Goal: Information Seeking & Learning: Learn about a topic

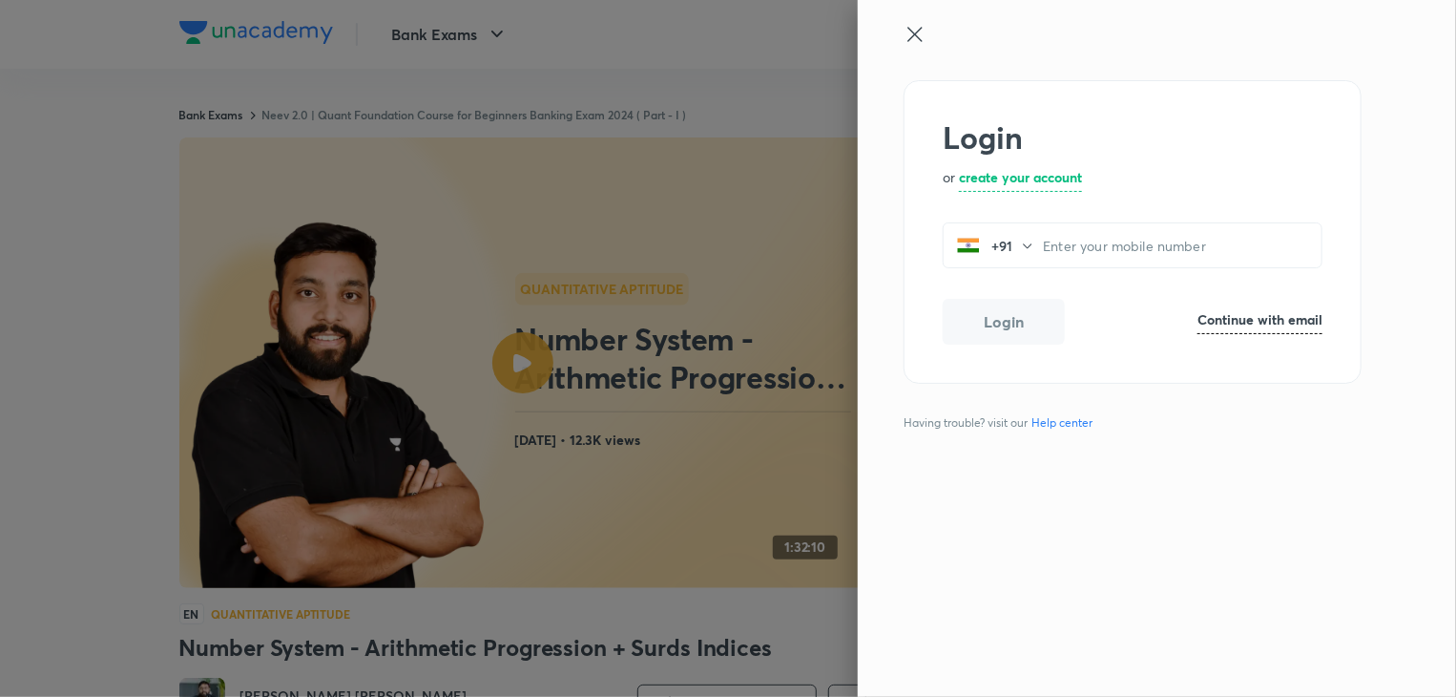
click at [922, 31] on icon at bounding box center [915, 34] width 23 height 23
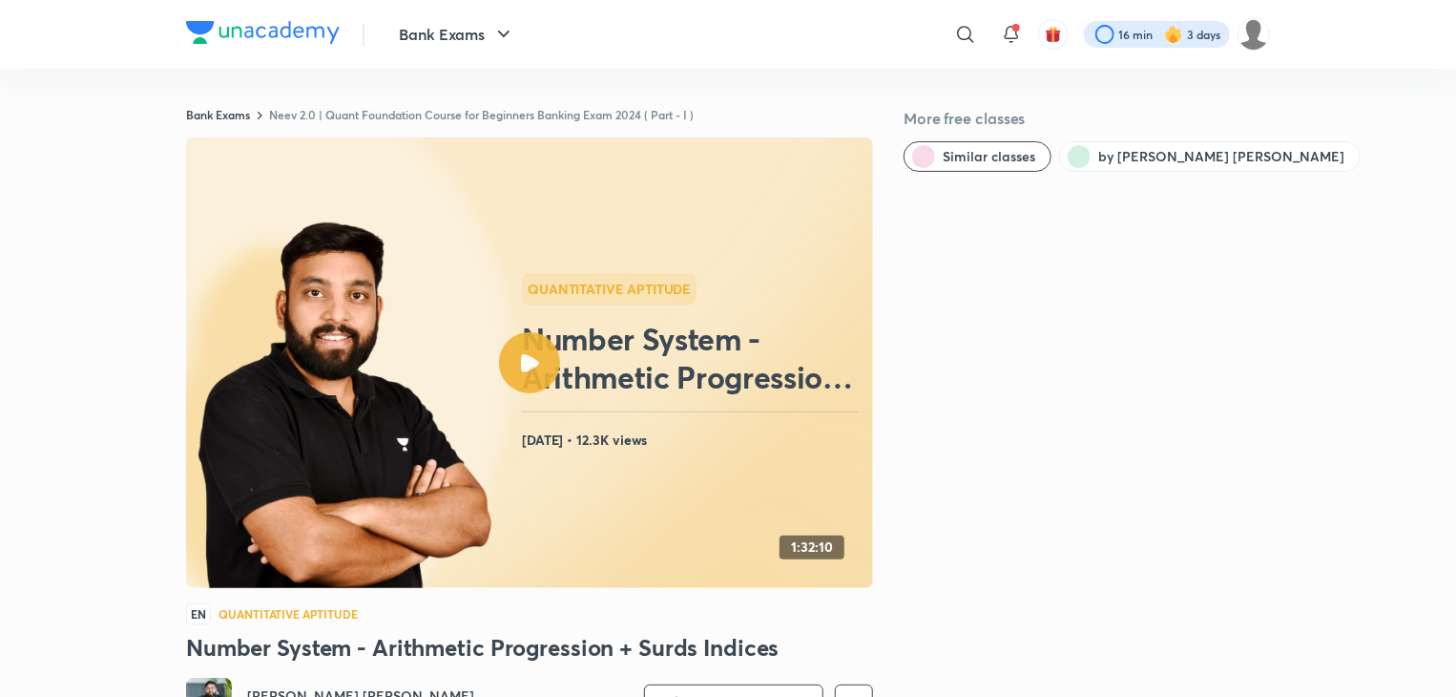
click at [1113, 41] on div at bounding box center [1157, 34] width 146 height 27
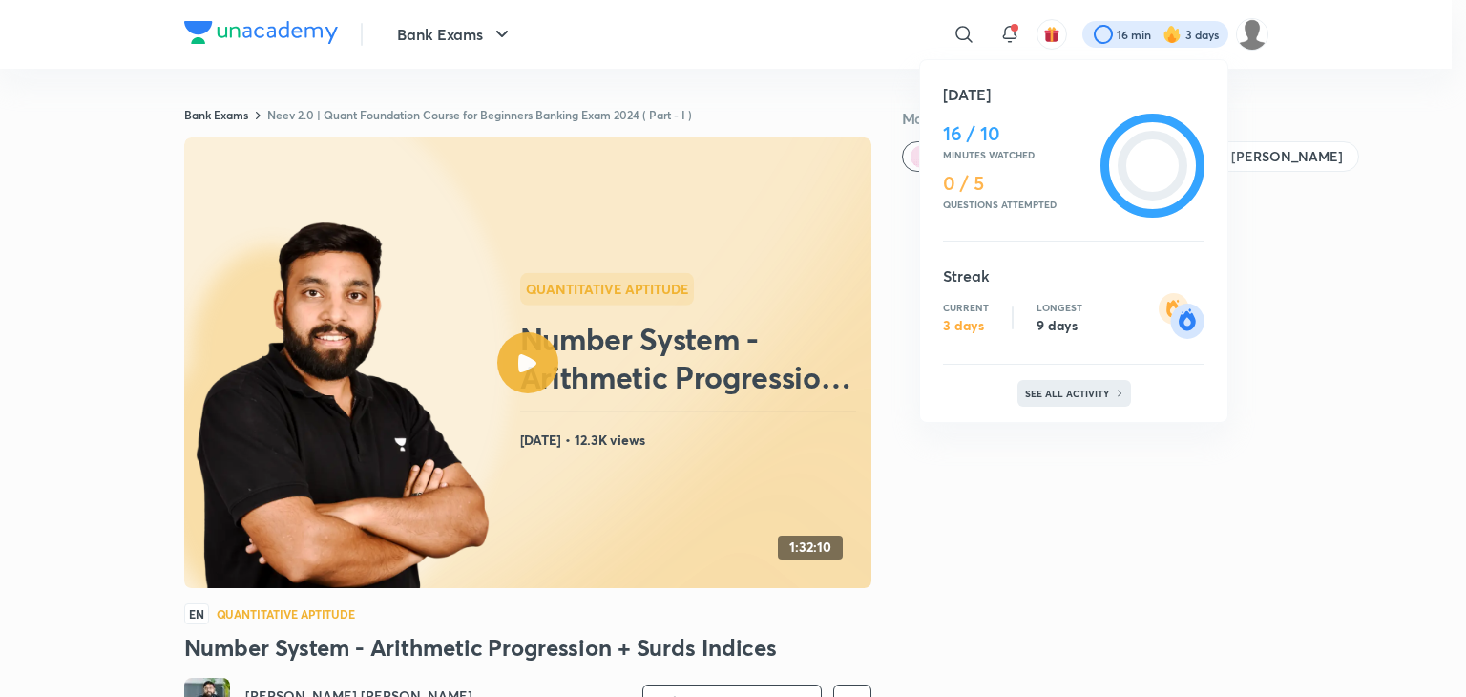
click at [1065, 398] on div "See all activity" at bounding box center [1074, 393] width 114 height 27
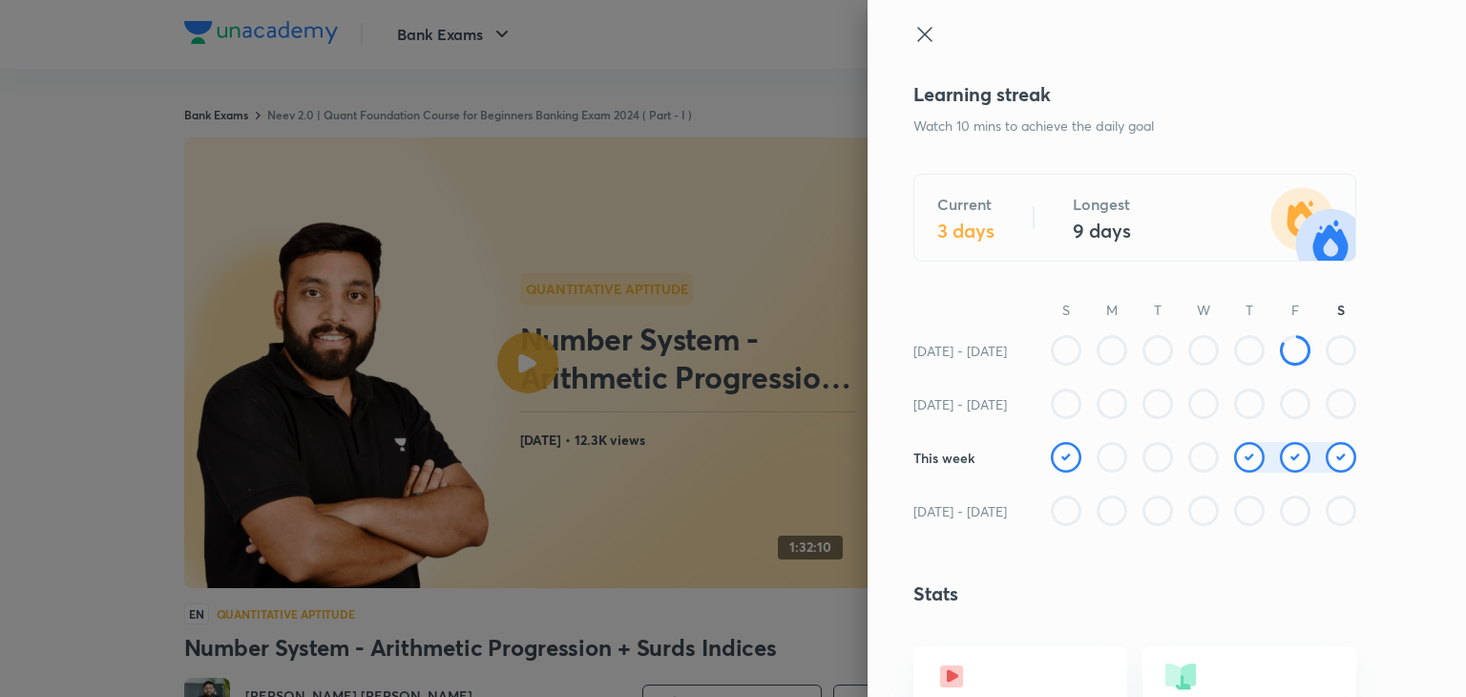
click at [913, 37] on icon at bounding box center [924, 34] width 23 height 23
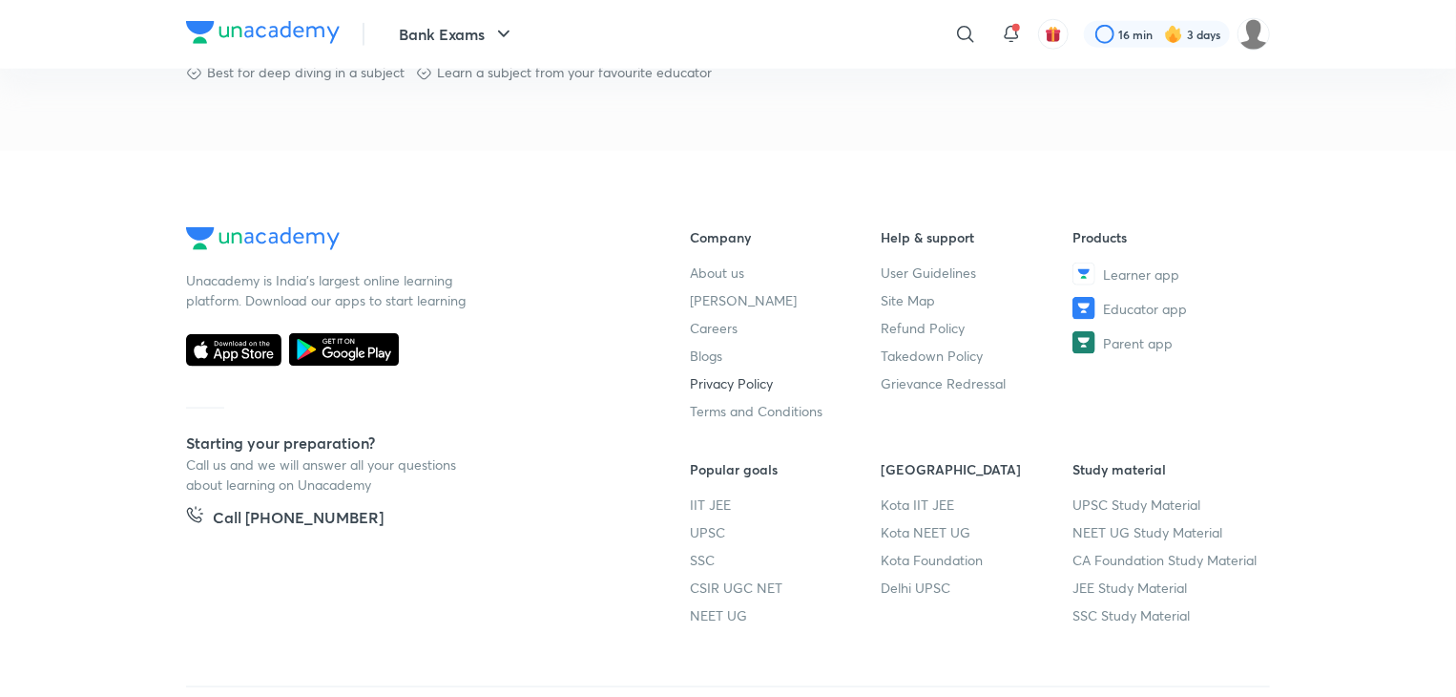
scroll to position [1137, 0]
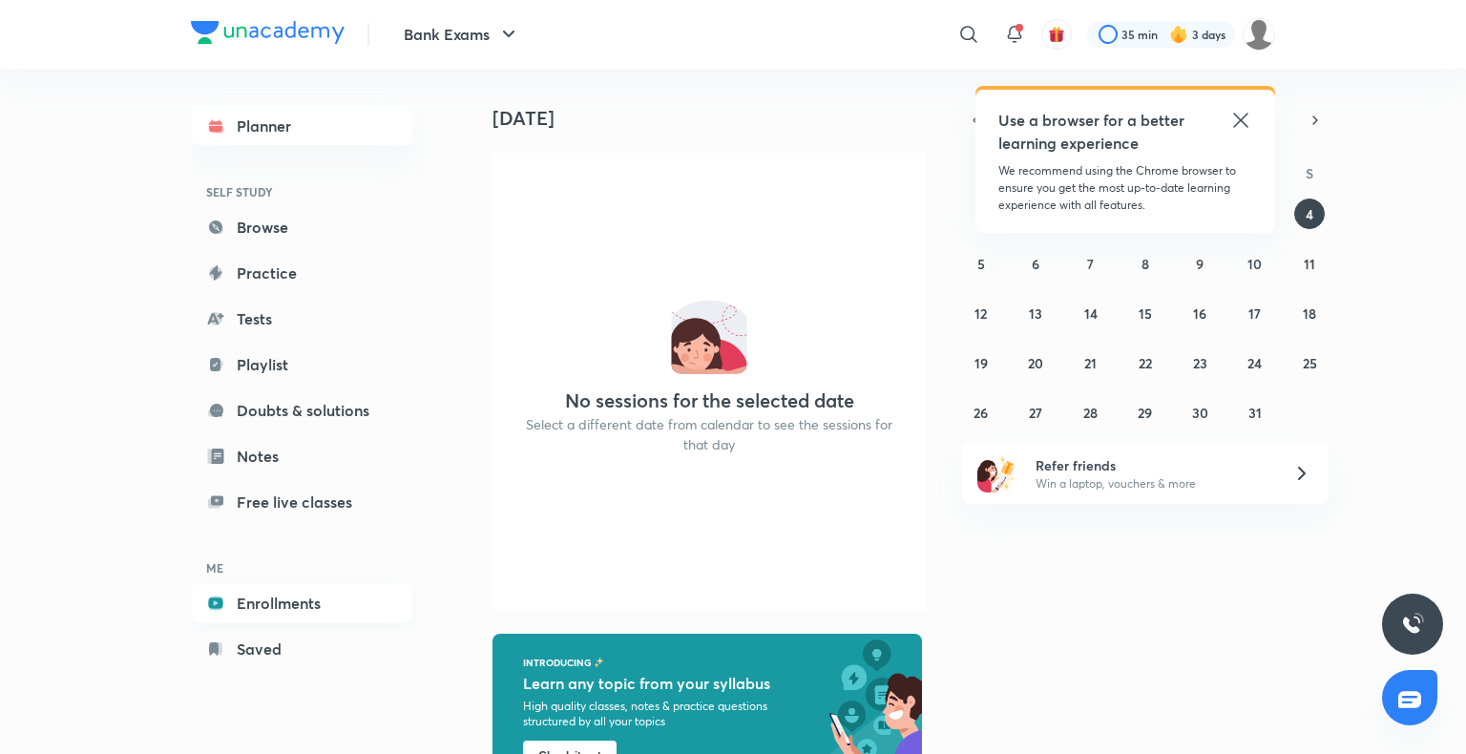
click at [341, 593] on link "Enrollments" at bounding box center [301, 603] width 221 height 38
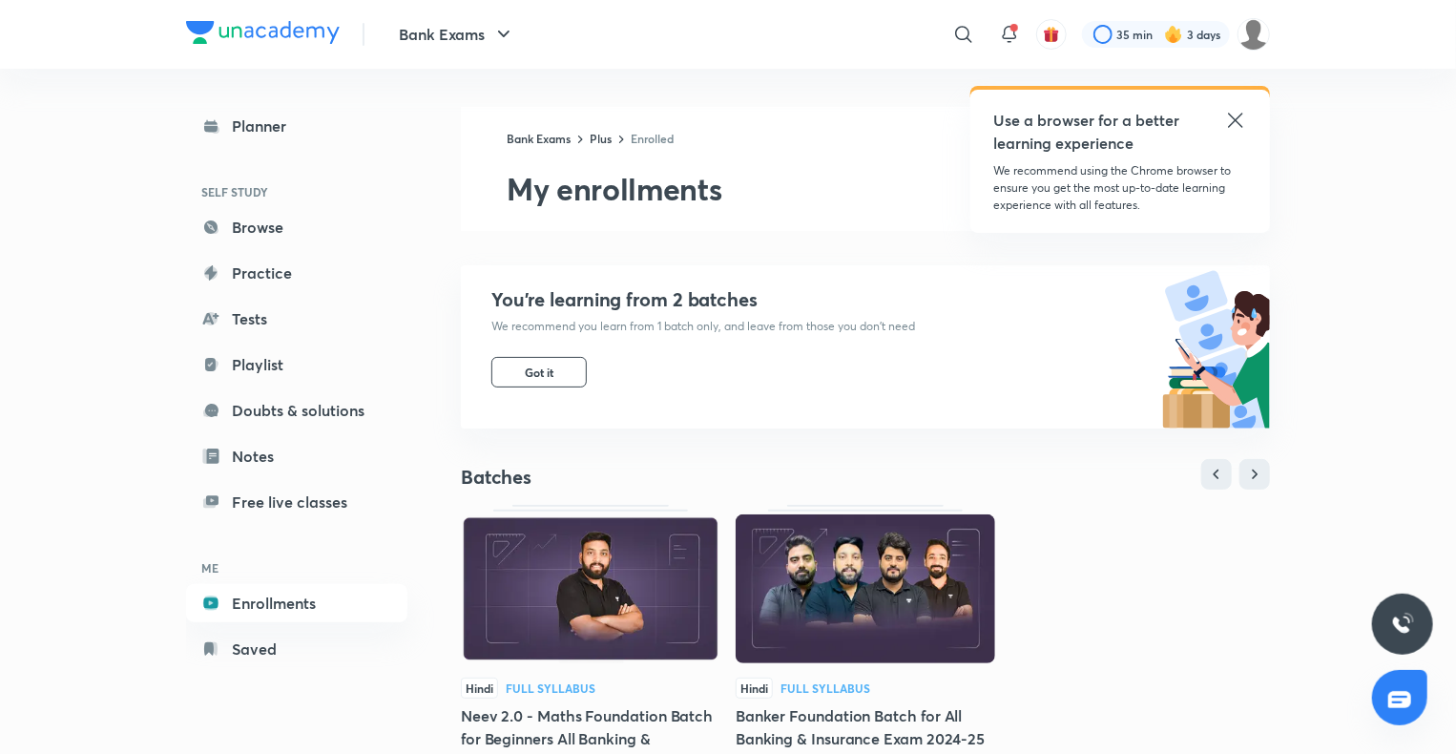
scroll to position [382, 0]
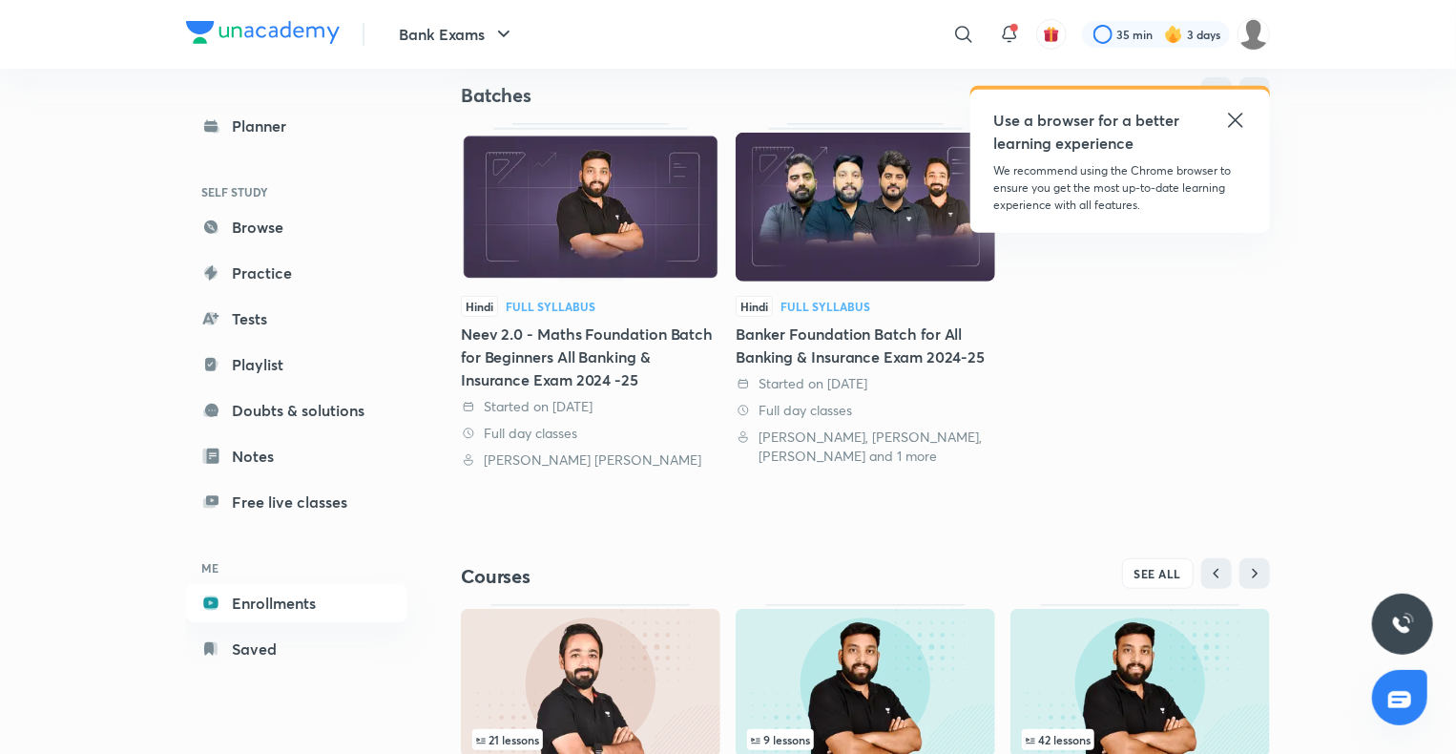
click at [617, 366] on div "Neev 2.0 - Maths Foundation Batch for Beginners All Banking & Insurance Exam 20…" at bounding box center [591, 357] width 260 height 69
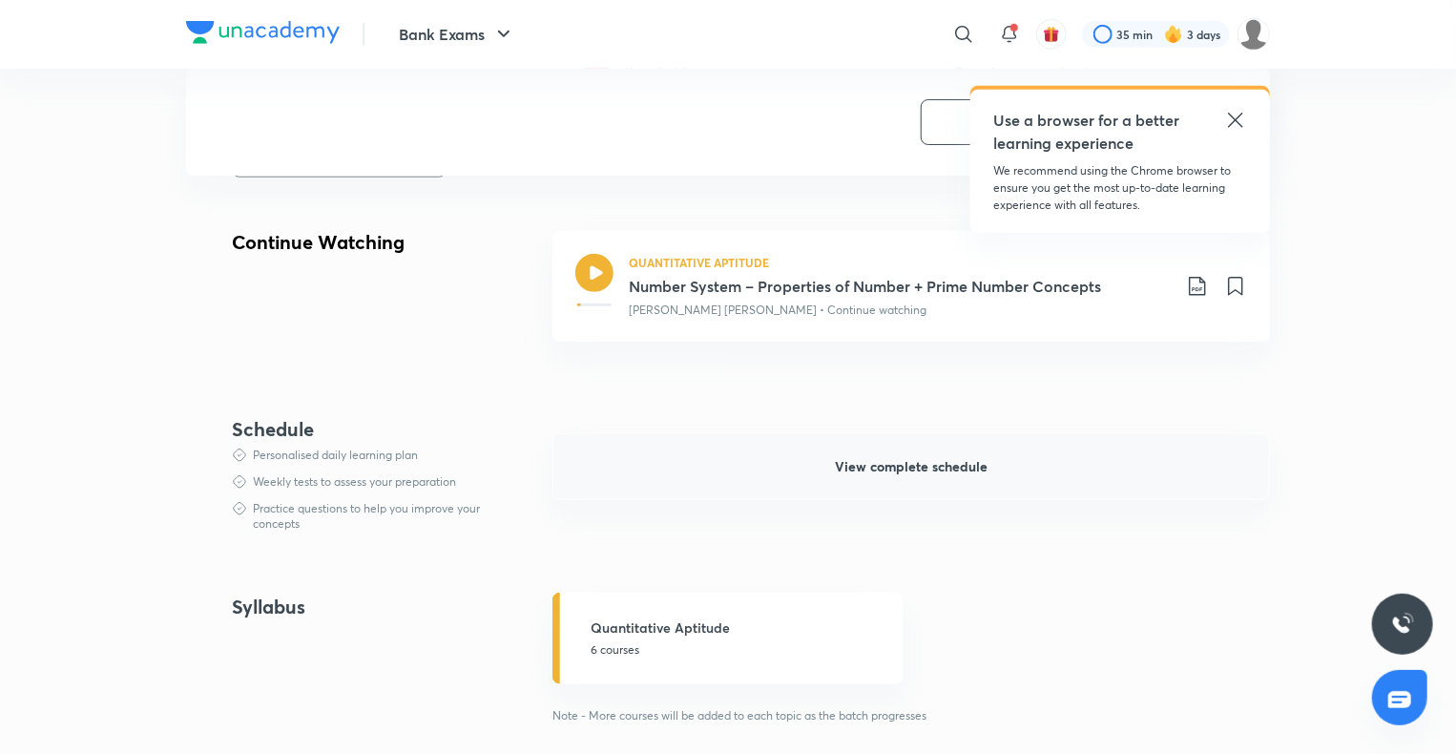
click at [670, 491] on button "View complete schedule" at bounding box center [911, 466] width 718 height 67
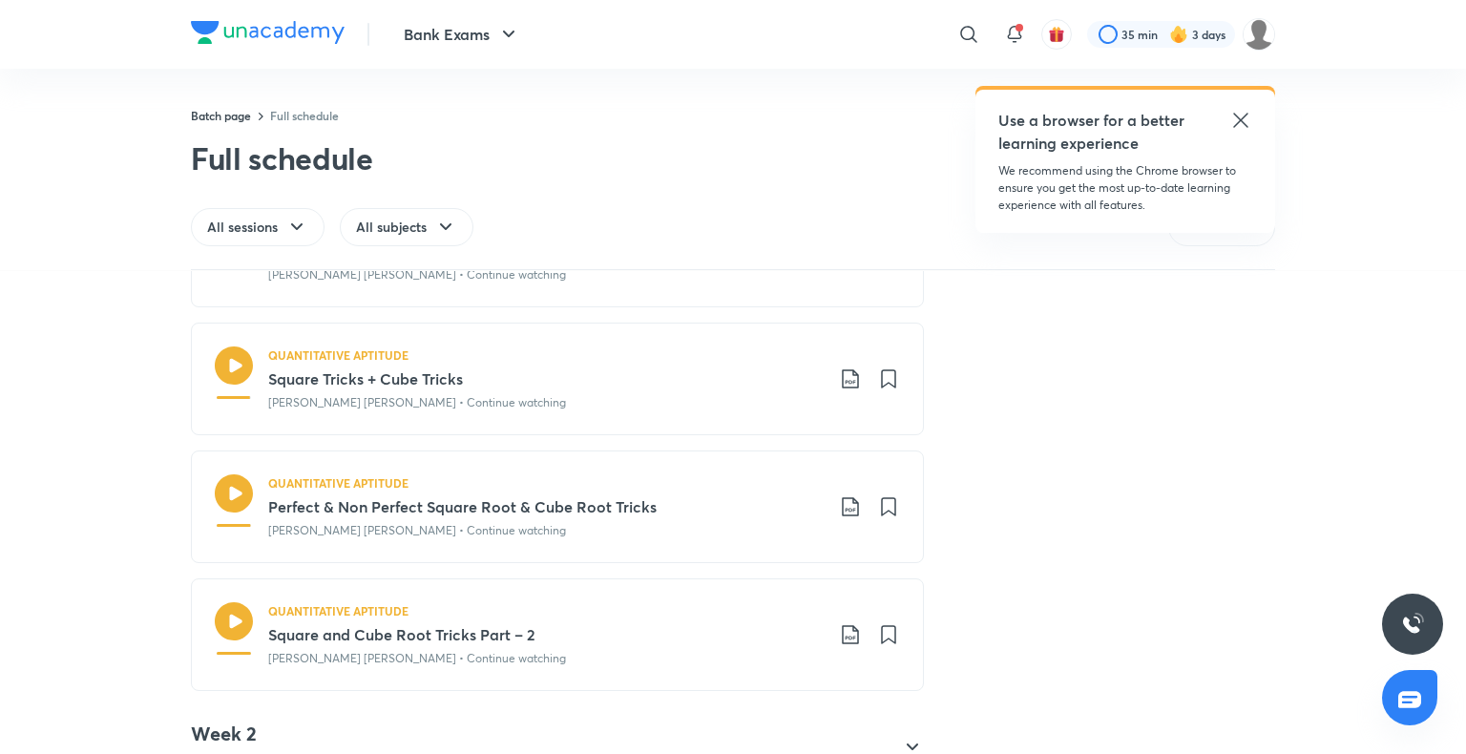
scroll to position [763, 0]
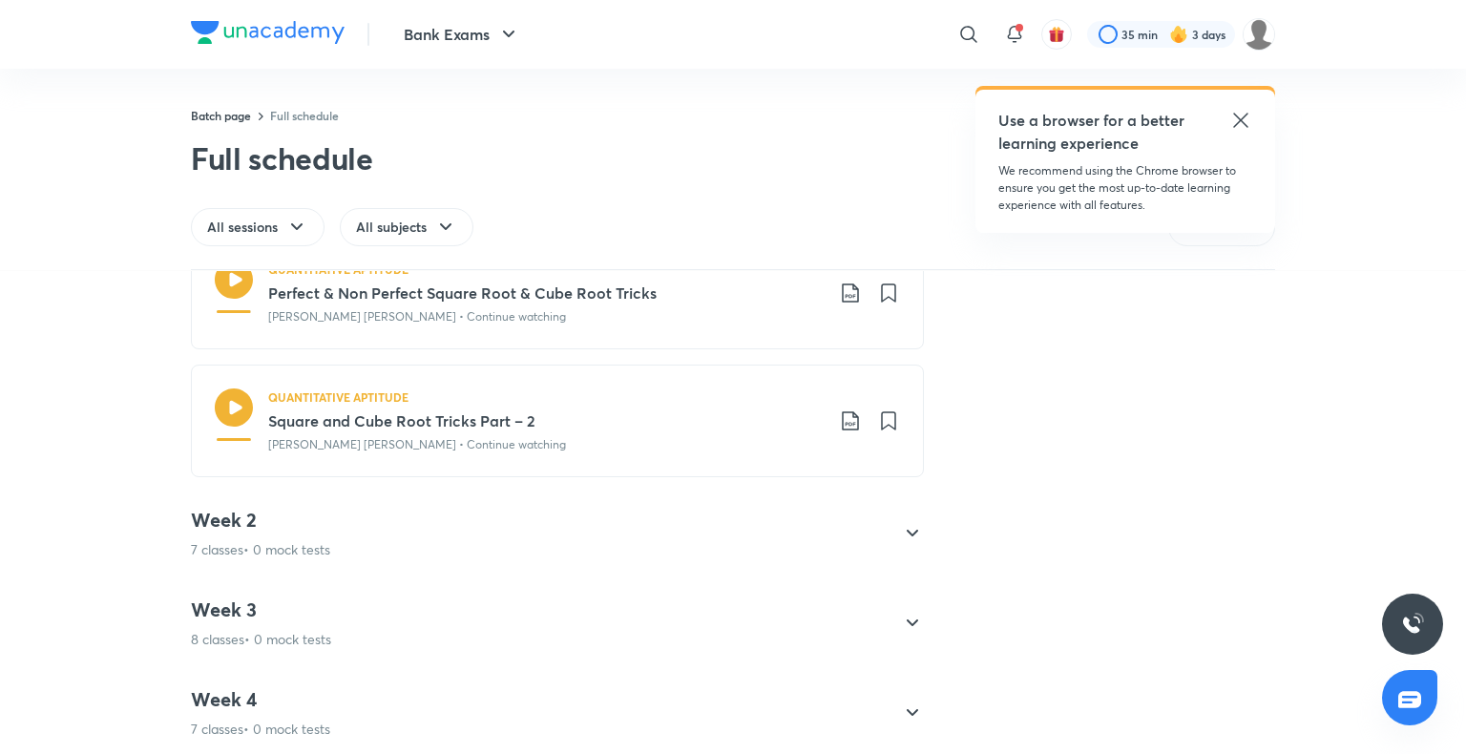
click at [439, 535] on div "Week 2 7 classes • 0 mock tests" at bounding box center [540, 534] width 698 height 52
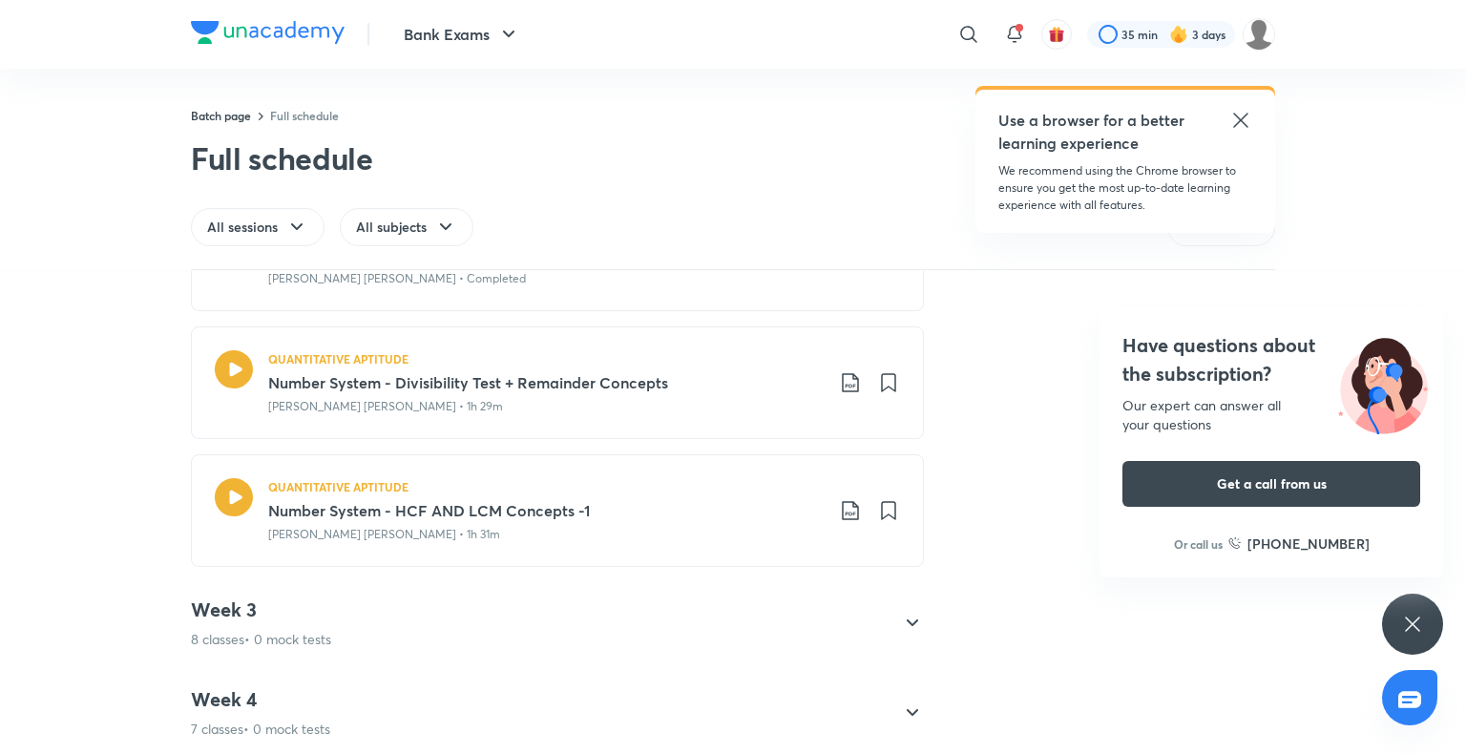
click at [603, 628] on div "Week 3 8 classes • 0 mock tests" at bounding box center [540, 623] width 698 height 52
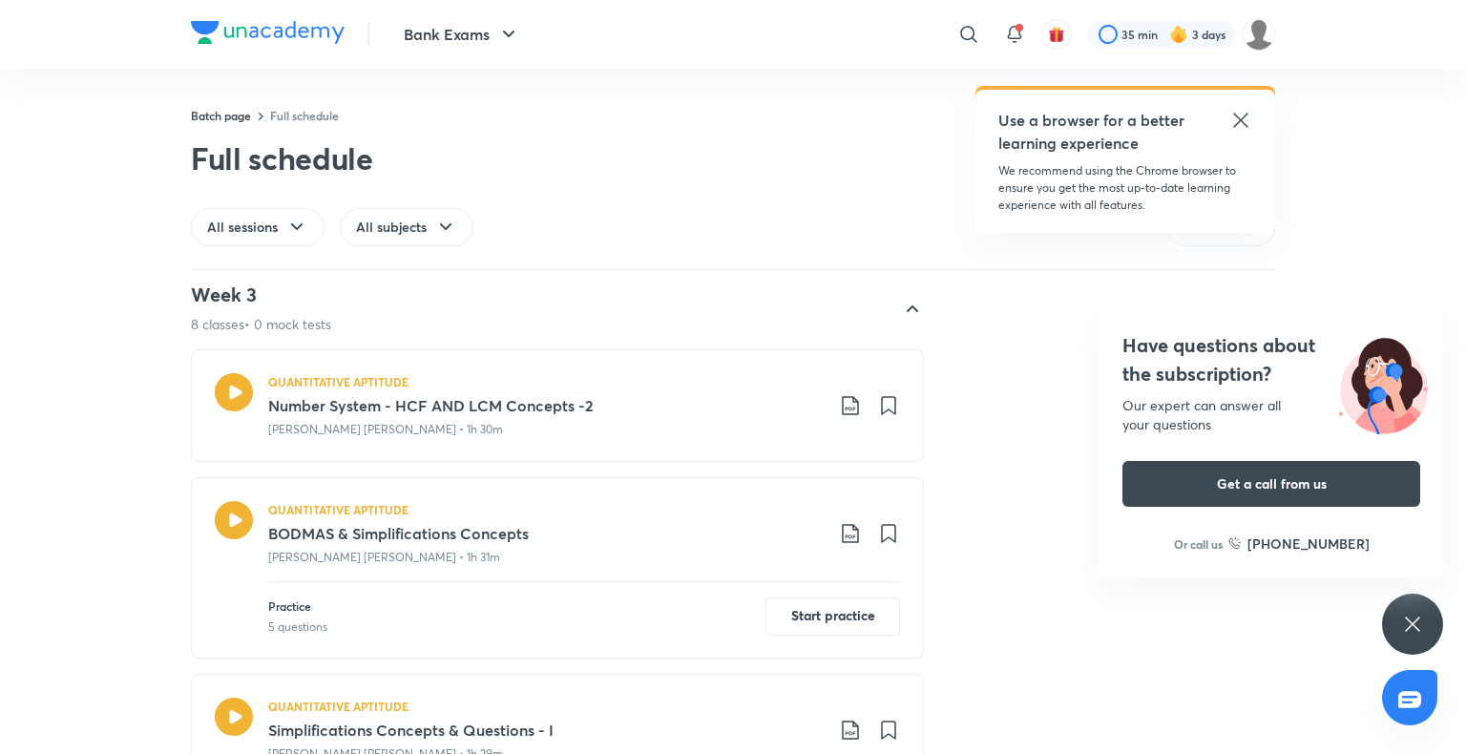
scroll to position [0, 0]
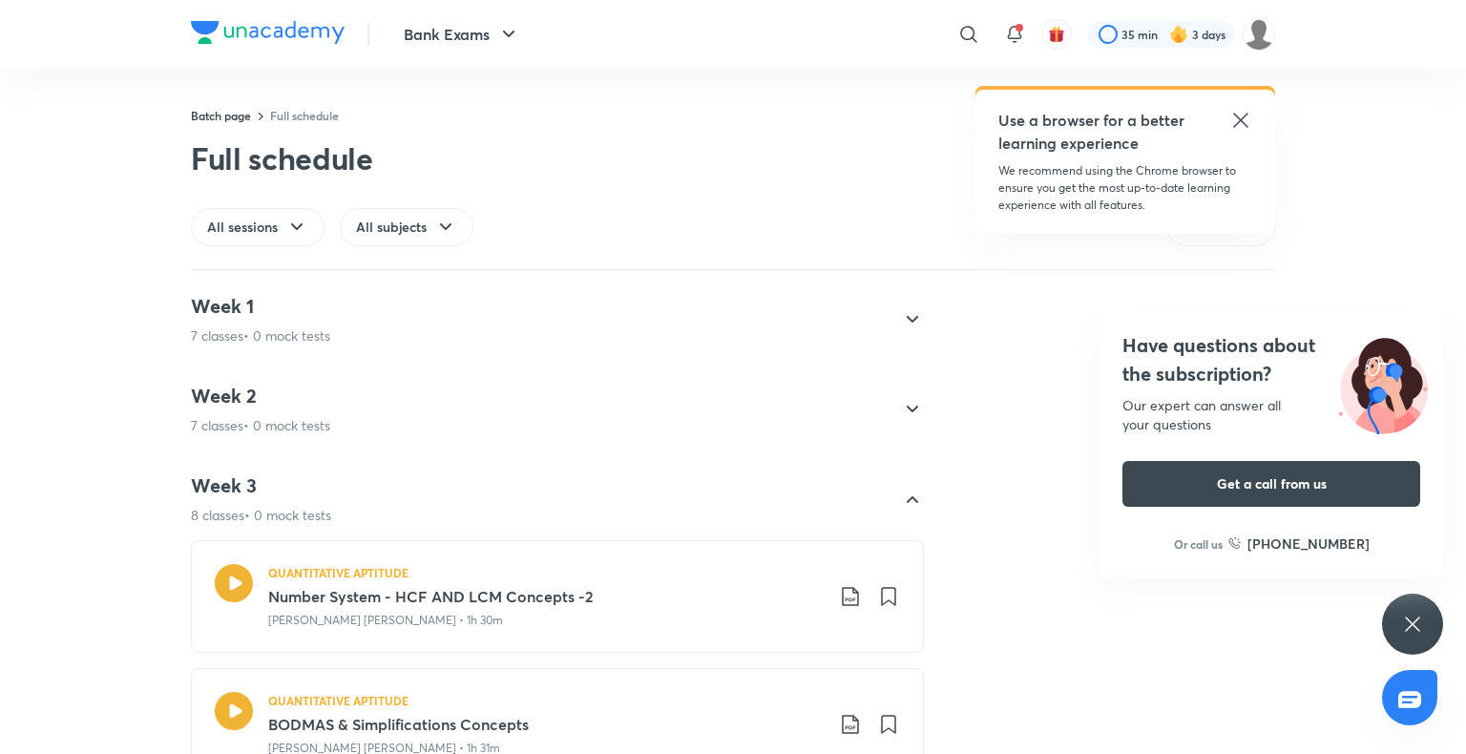
click at [609, 403] on div "Week 2 7 classes • 0 mock tests" at bounding box center [540, 410] width 698 height 52
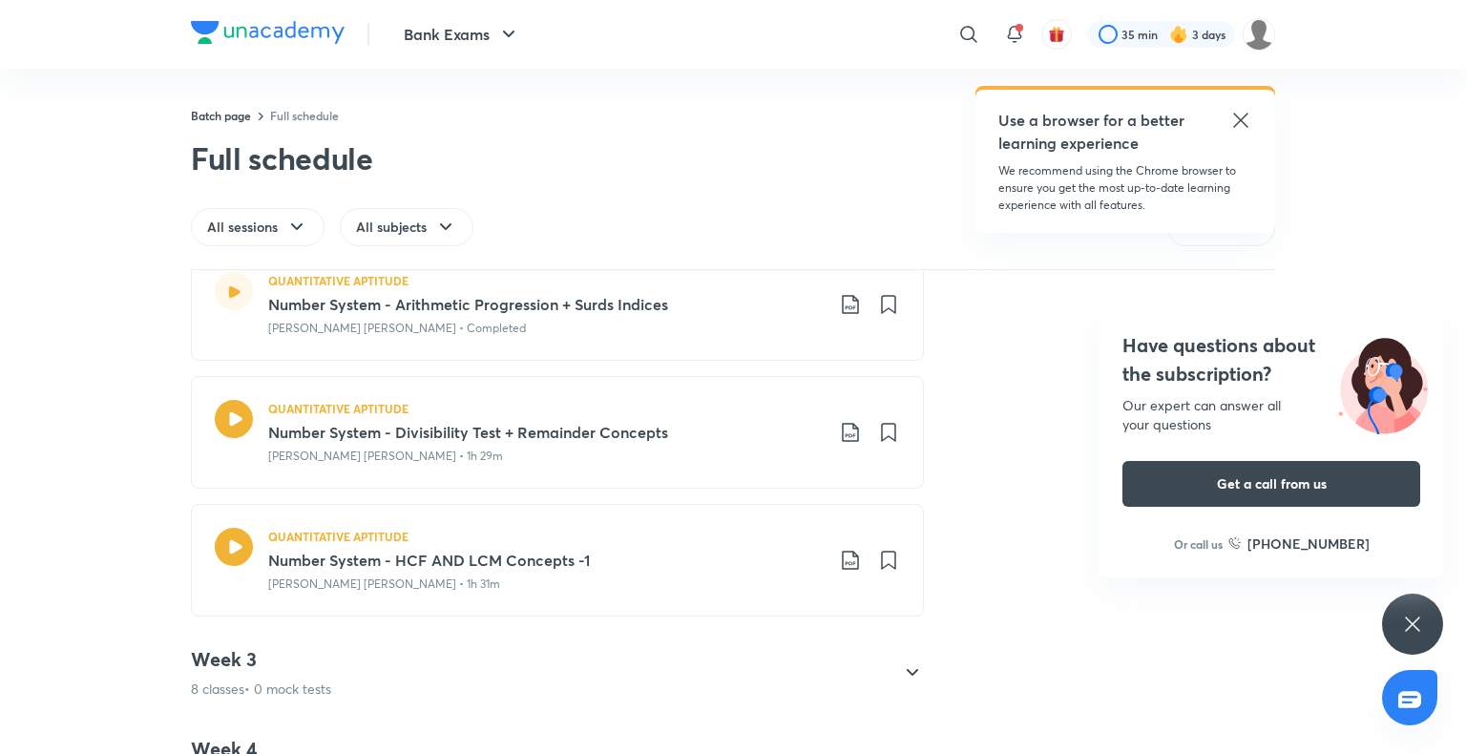
scroll to position [763, 0]
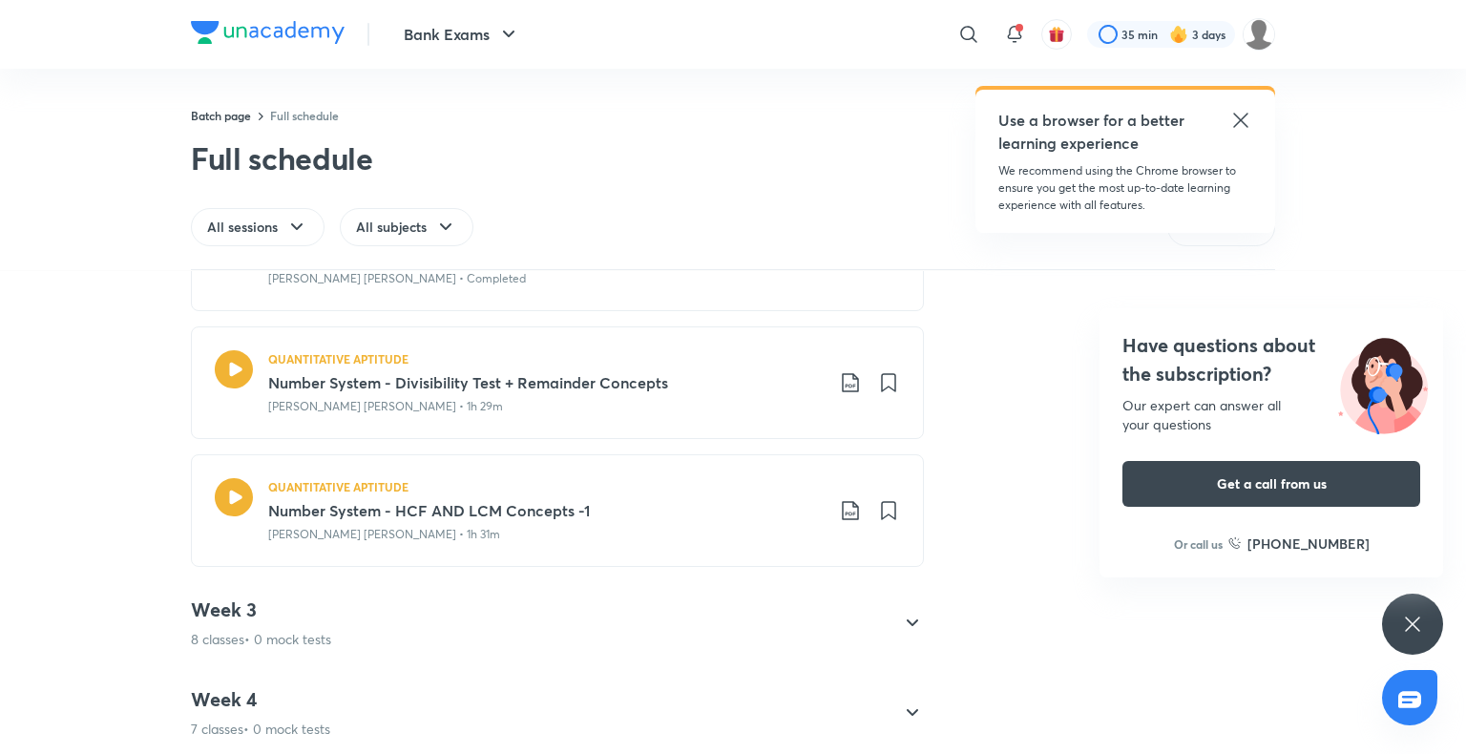
click at [515, 385] on h3 "Number System - Divisibility Test + Remainder Concepts" at bounding box center [545, 382] width 555 height 23
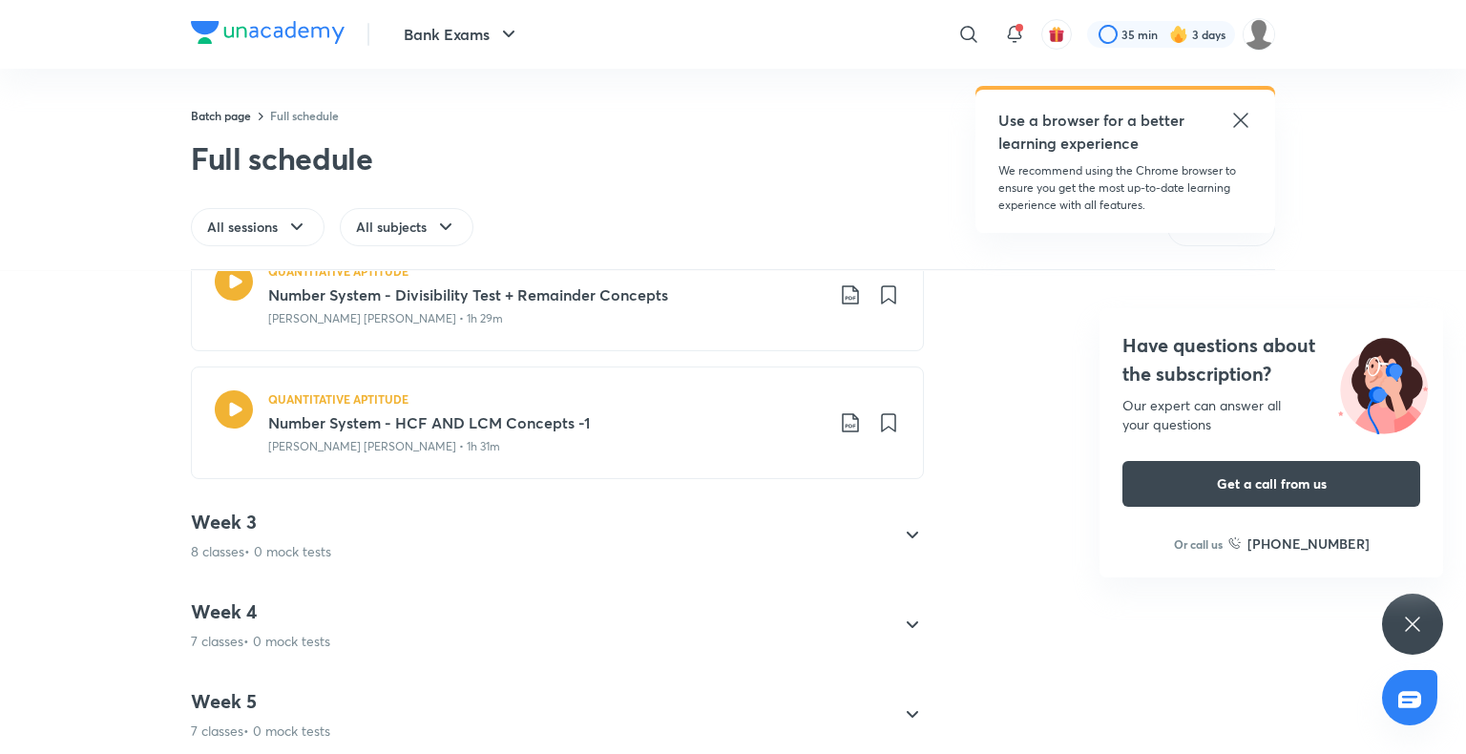
scroll to position [1050, 0]
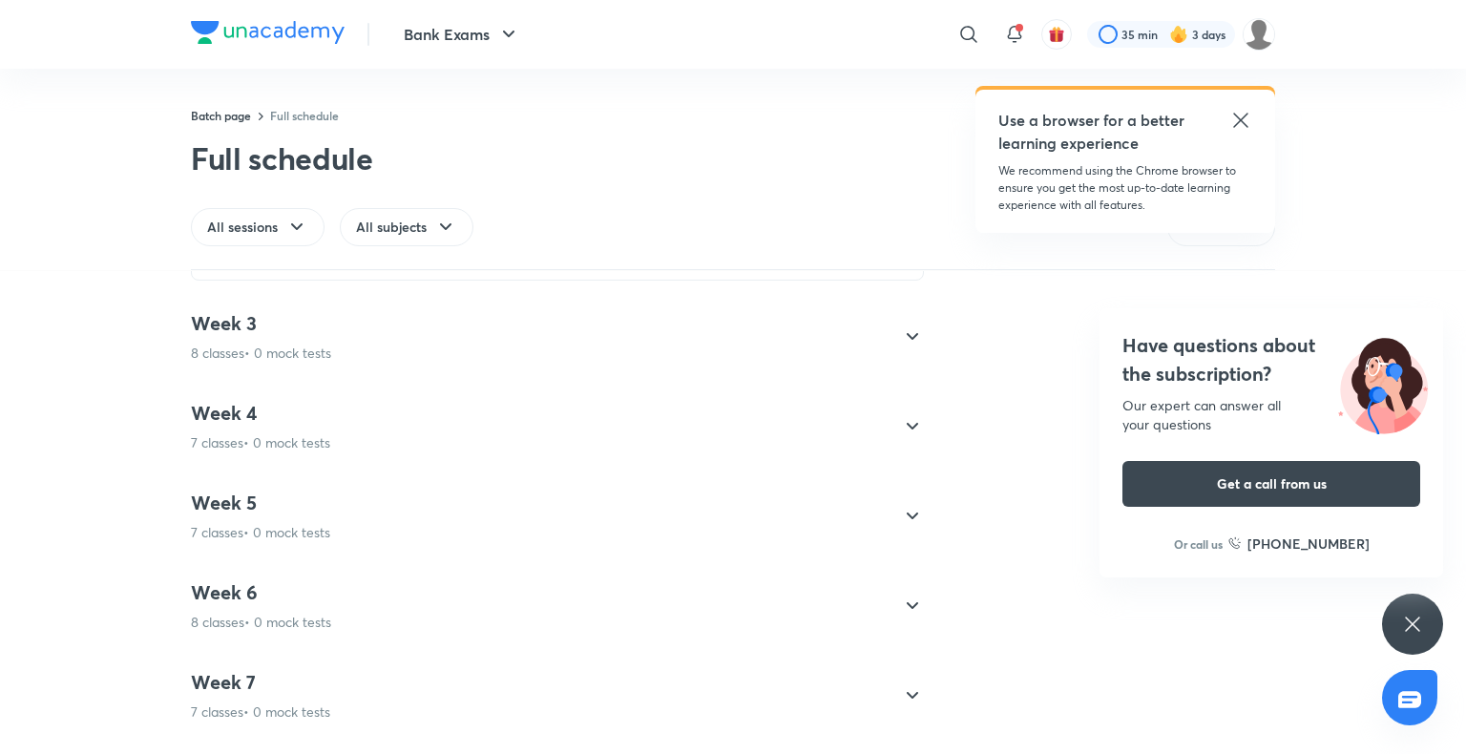
click at [875, 324] on div "Week 3 8 classes • 0 mock tests" at bounding box center [540, 337] width 698 height 52
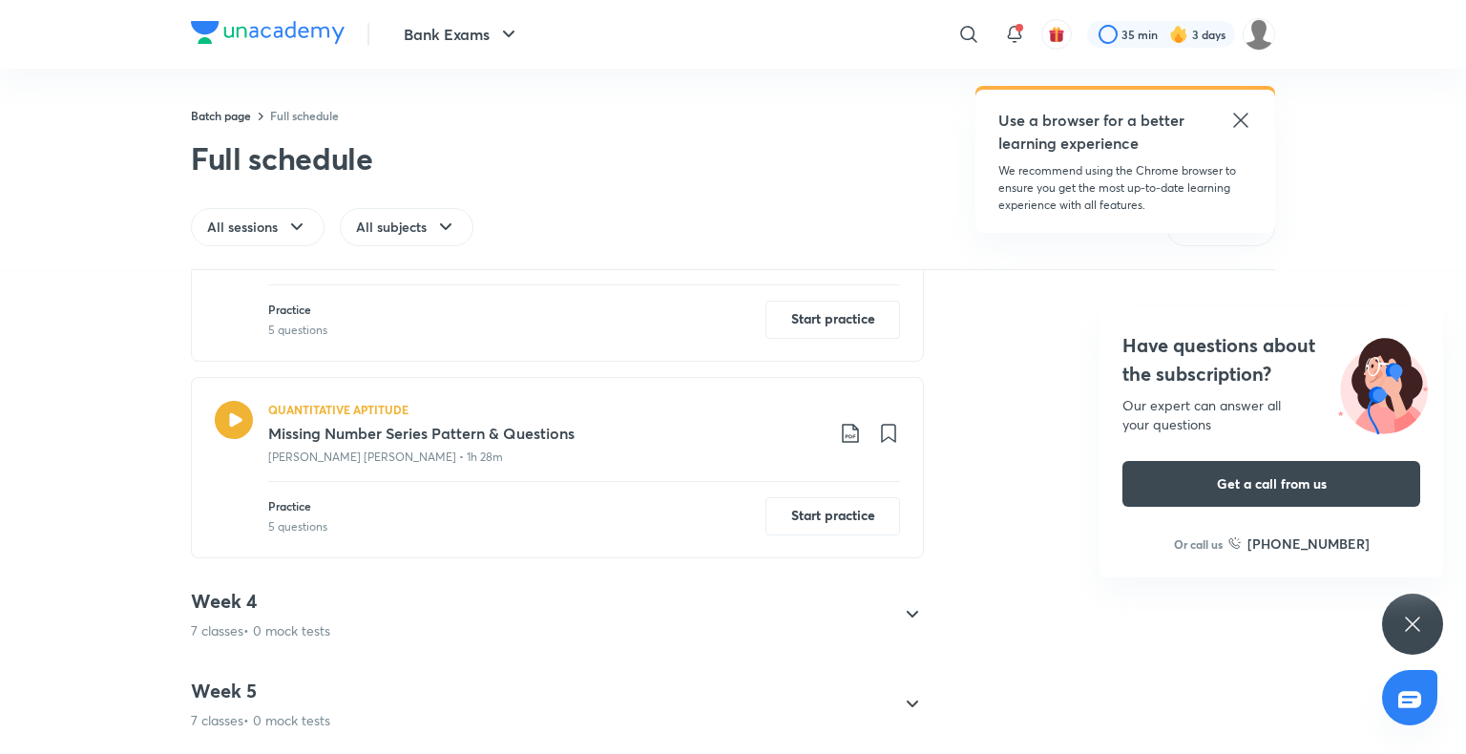
scroll to position [1336, 0]
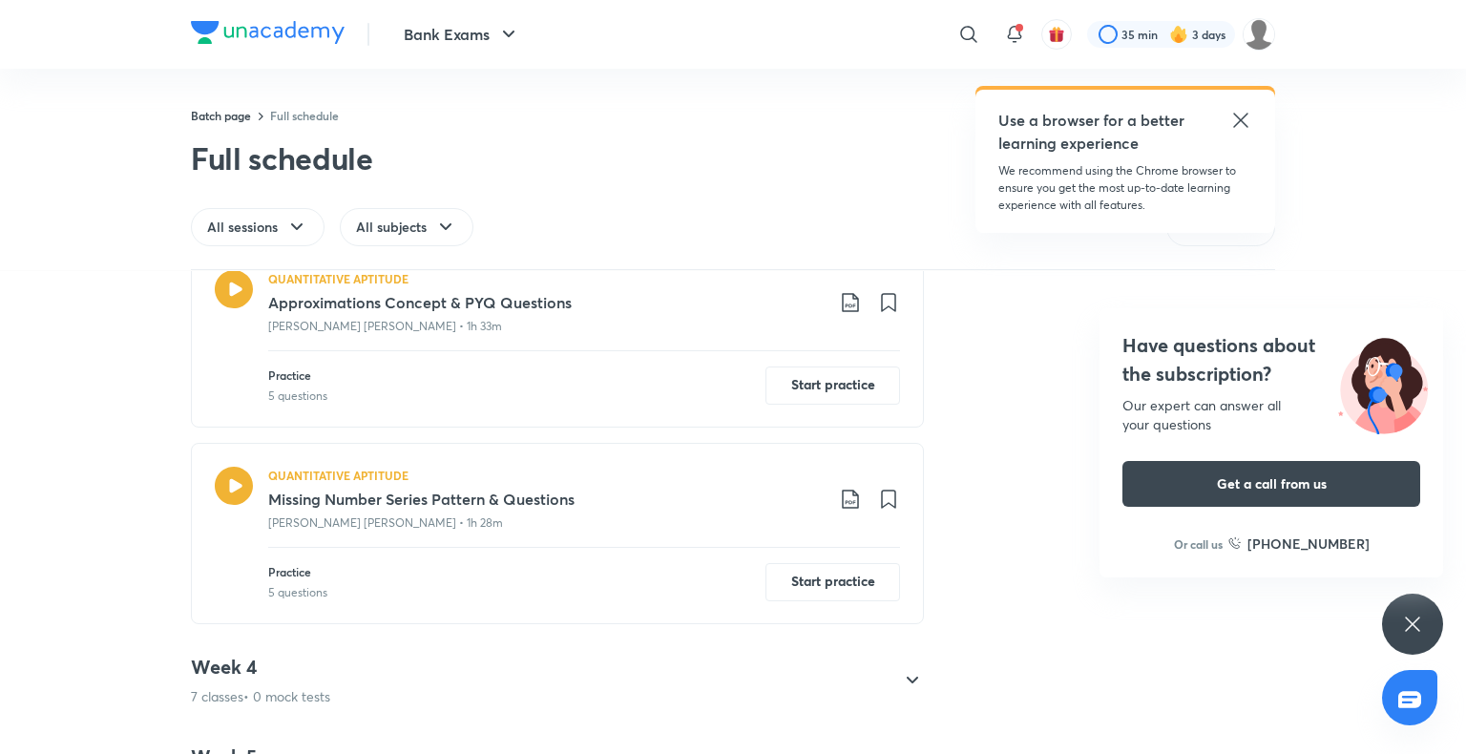
click at [860, 676] on div "Week 4 7 classes • 0 mock tests" at bounding box center [540, 681] width 698 height 52
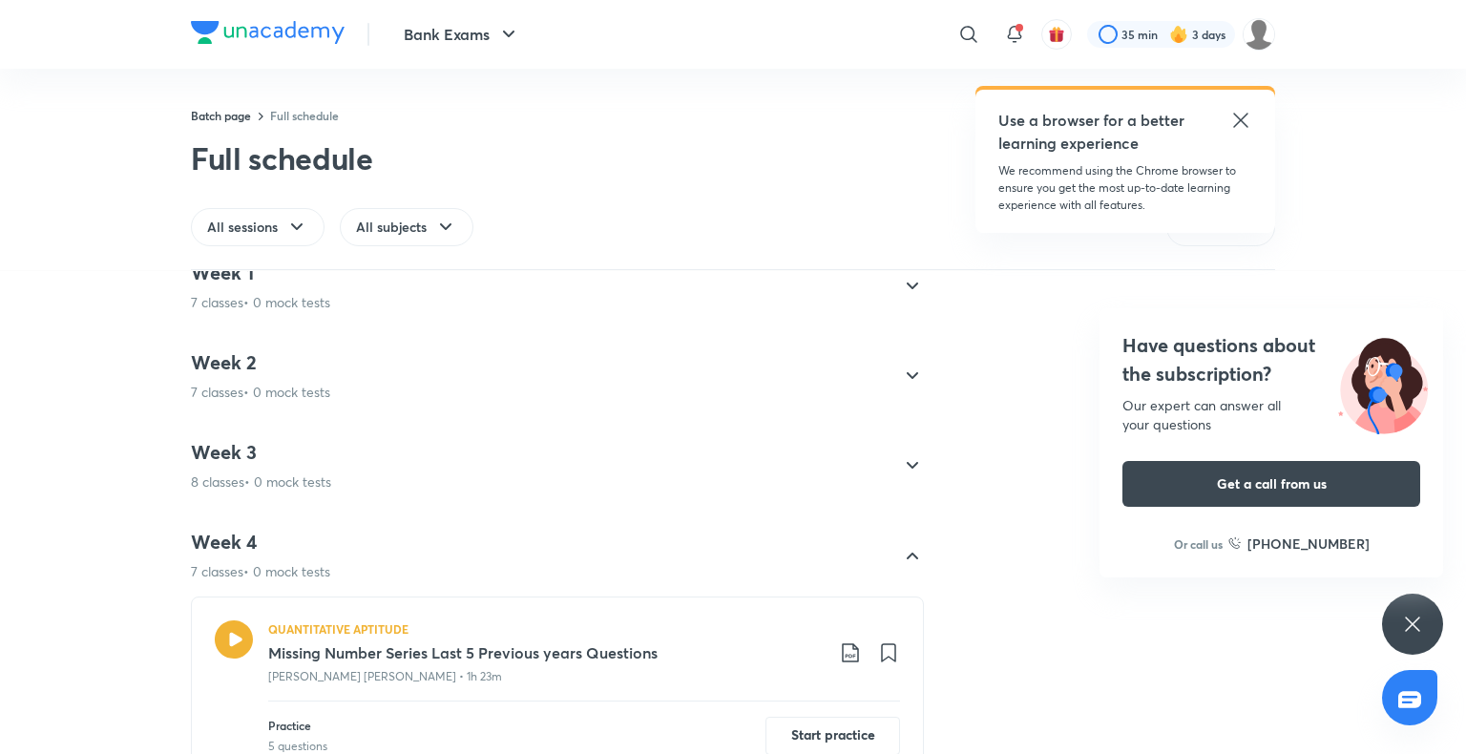
scroll to position [0, 0]
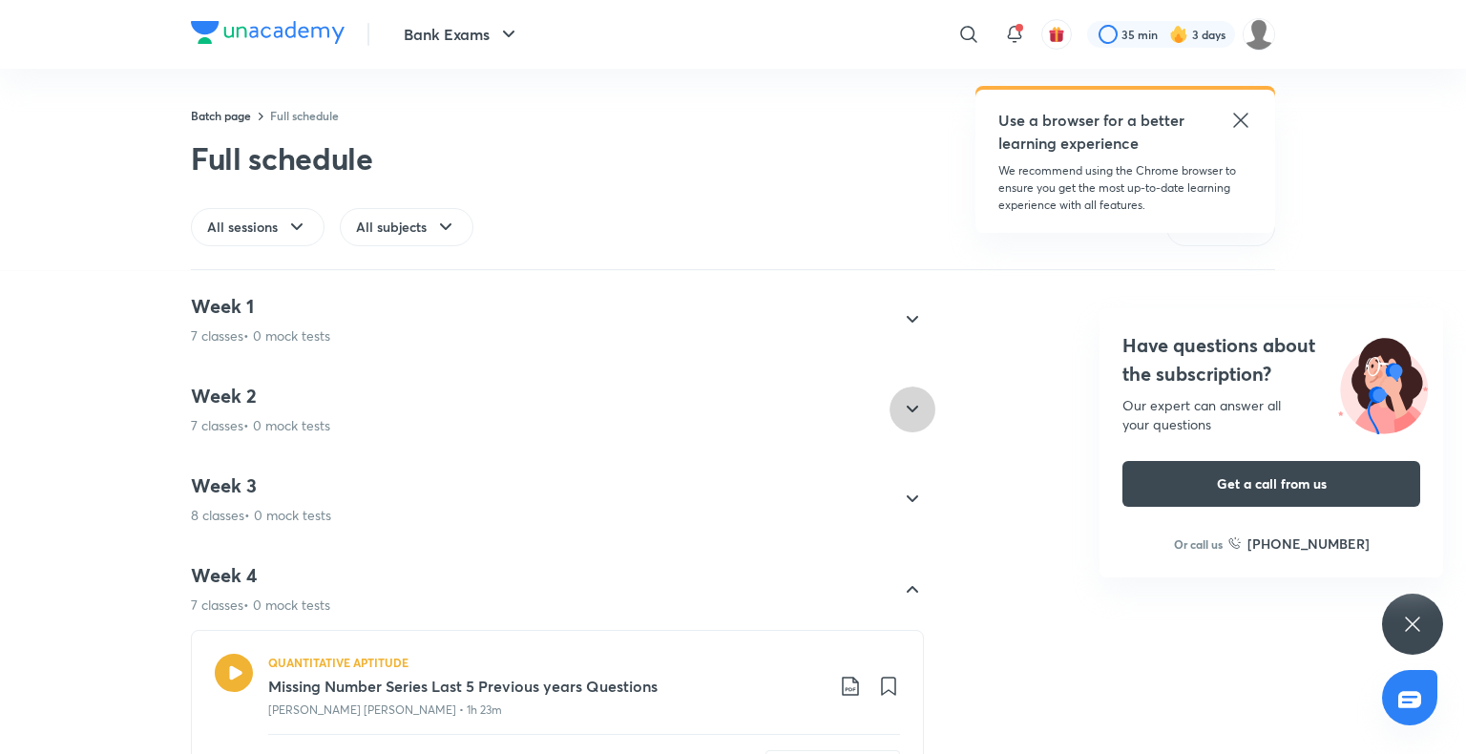
click at [920, 420] on div at bounding box center [912, 409] width 46 height 46
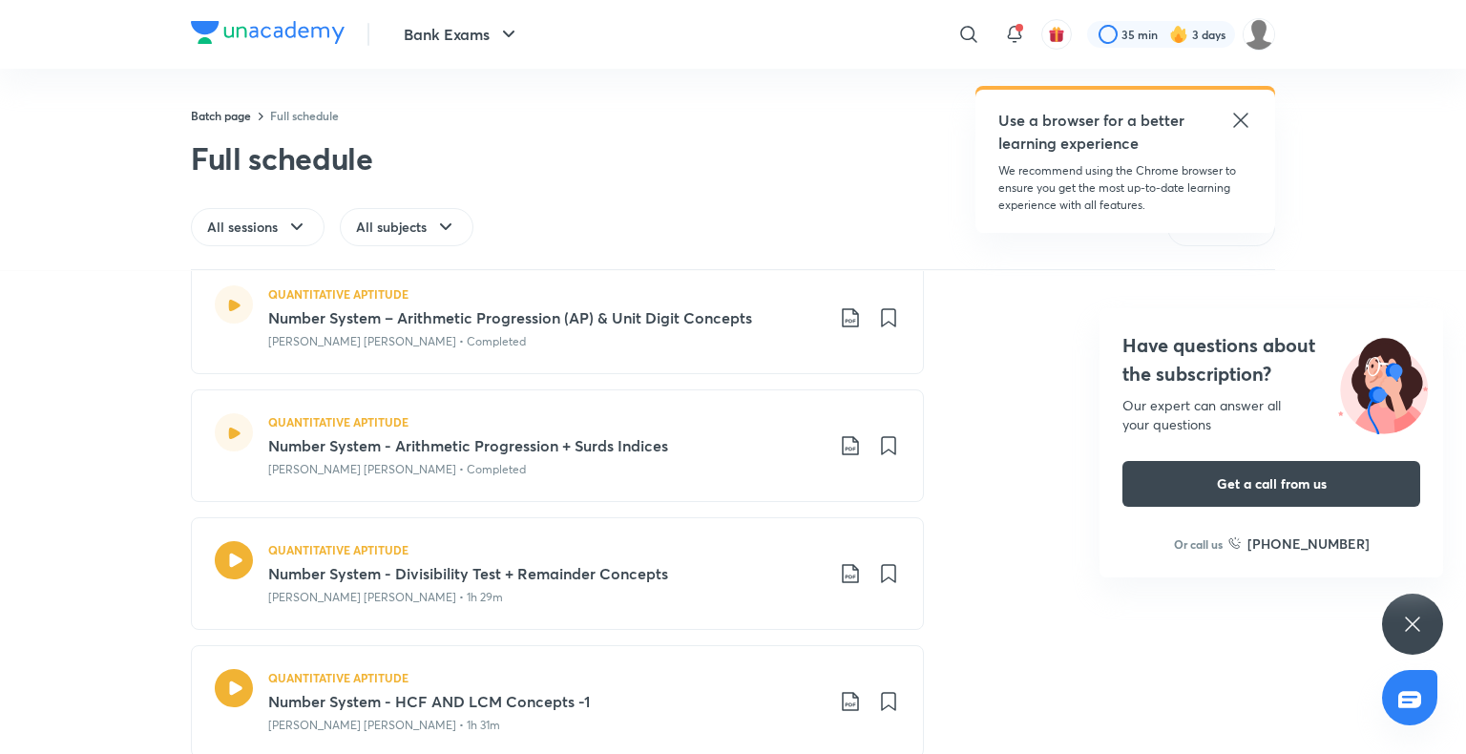
scroll to position [668, 0]
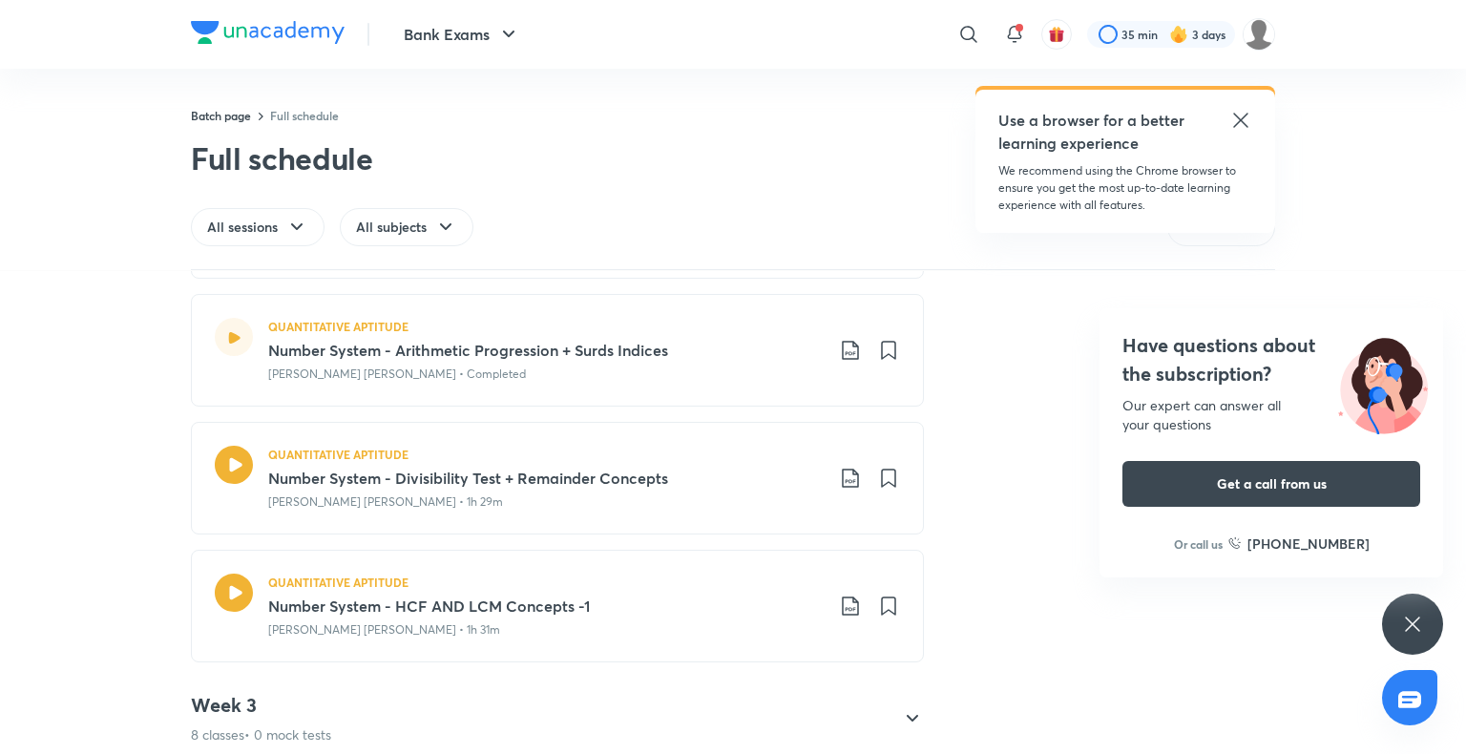
click at [601, 453] on div "QUANTITATIVE APTITUDE" at bounding box center [545, 454] width 555 height 17
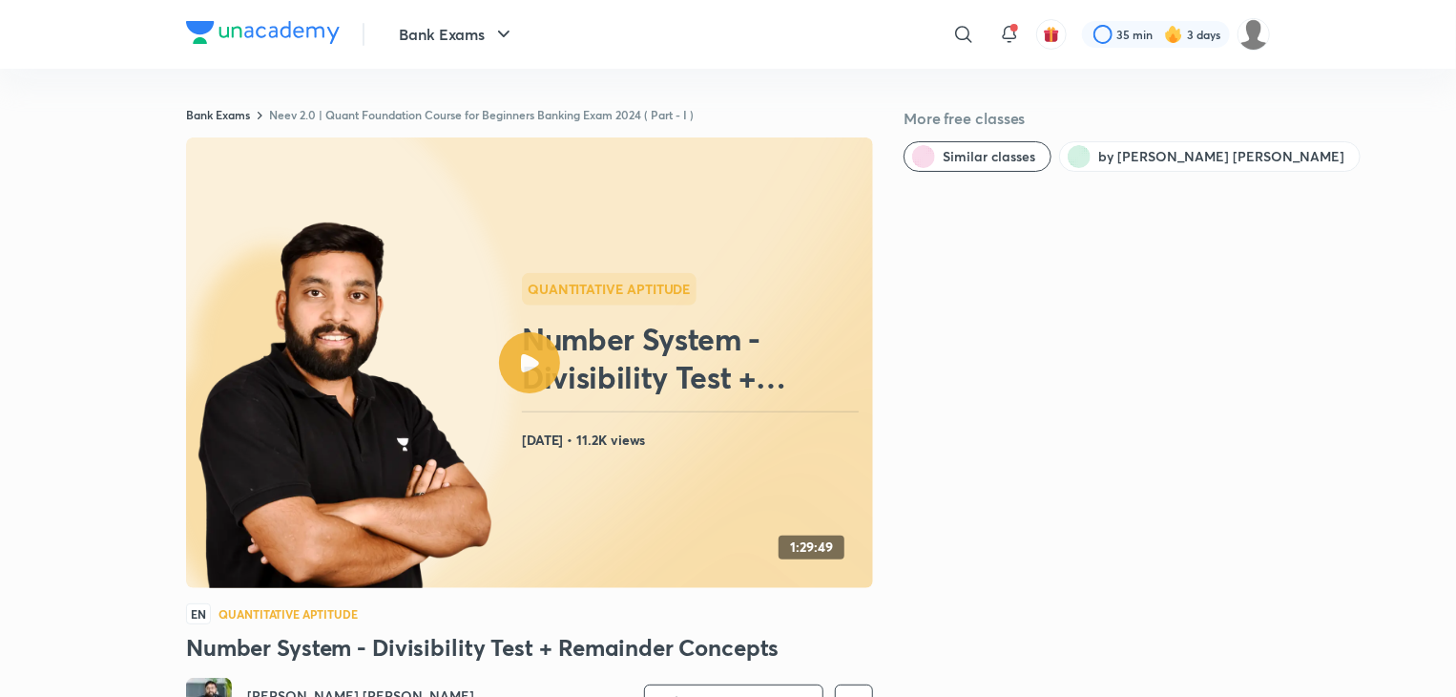
click at [474, 277] on img at bounding box center [345, 408] width 295 height 374
